Goal: Information Seeking & Learning: Learn about a topic

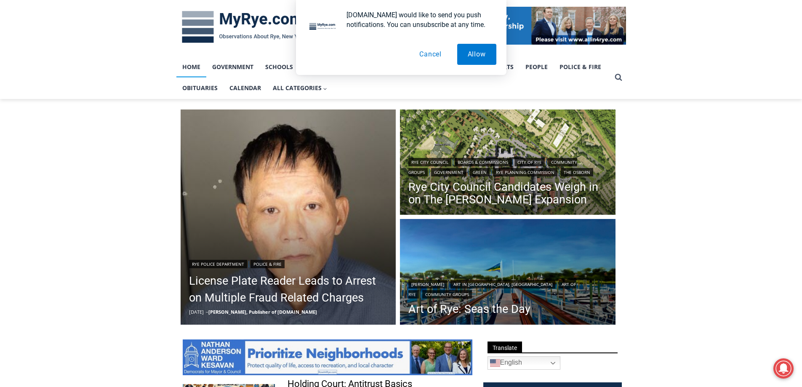
scroll to position [126, 0]
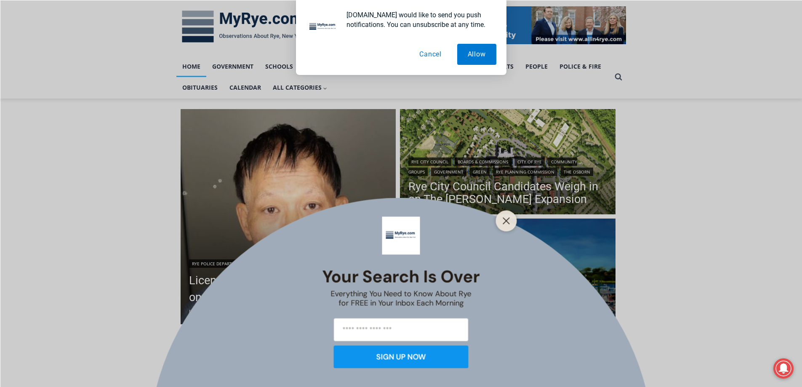
click at [498, 221] on div at bounding box center [506, 220] width 21 height 21
click at [510, 220] on button "Close" at bounding box center [507, 221] width 12 height 12
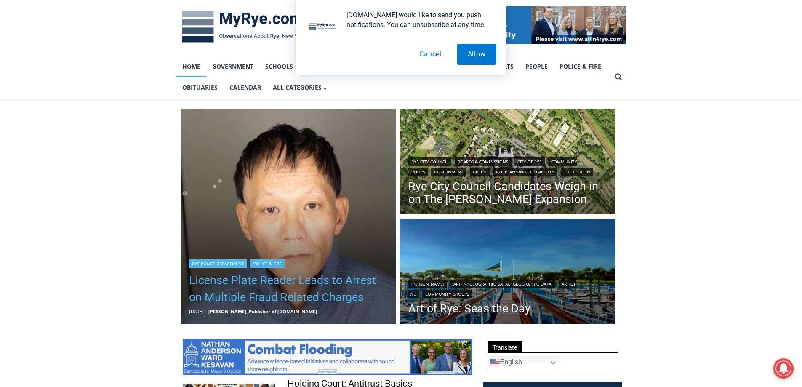
scroll to position [168, 0]
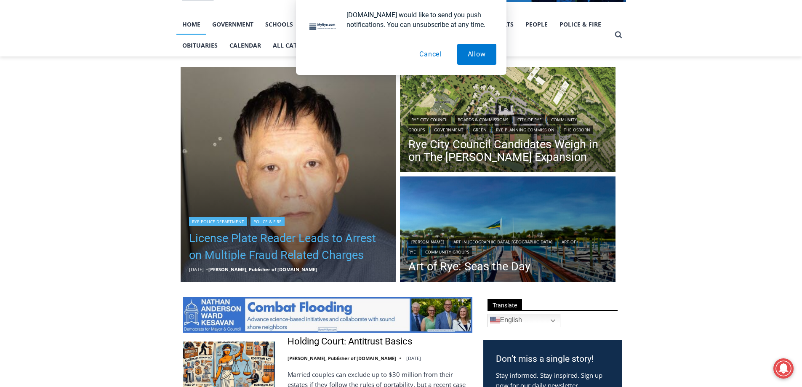
click at [253, 250] on link "License Plate Reader Leads to Arrest on Multiple Fraud Related Charges" at bounding box center [288, 247] width 199 height 34
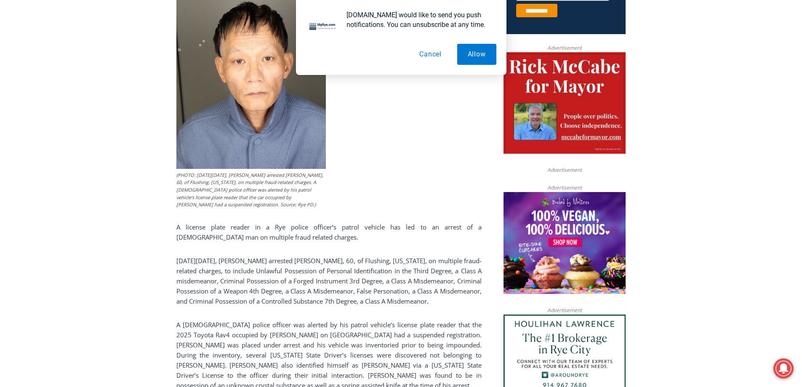
scroll to position [236, 0]
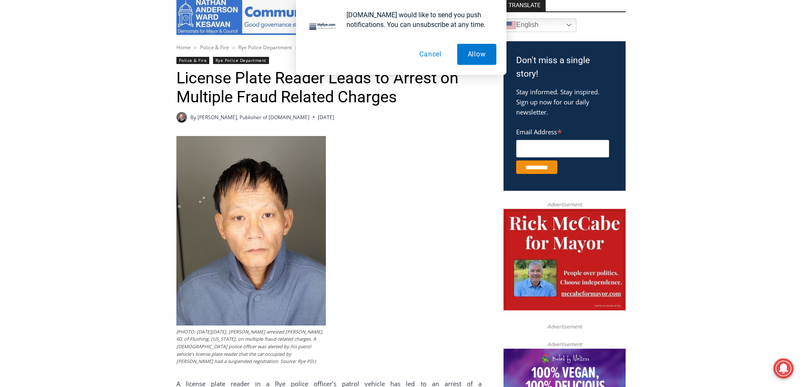
click at [435, 55] on button "Cancel" at bounding box center [430, 54] width 43 height 21
